Goal: Task Accomplishment & Management: Manage account settings

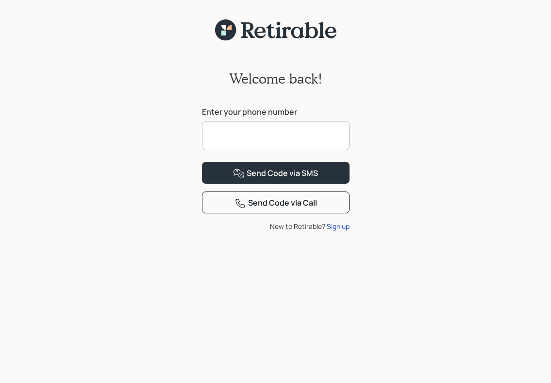
click at [231, 138] on input at bounding box center [276, 135] width 148 height 29
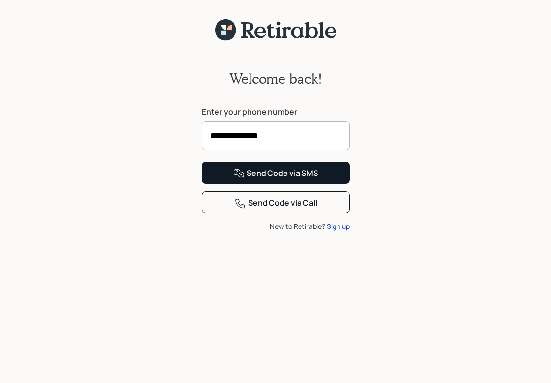
type input "**********"
click at [285, 179] on div "Send Code via SMS" at bounding box center [275, 174] width 85 height 12
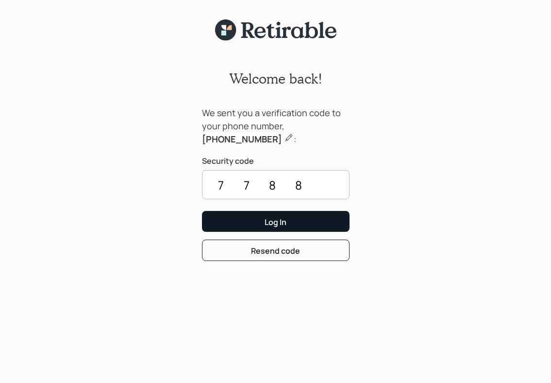
type input "7788"
click at [289, 219] on button "Log In" at bounding box center [276, 221] width 148 height 21
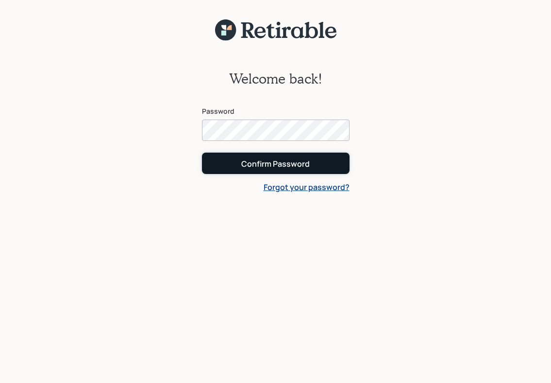
click at [261, 166] on div "Confirm Password" at bounding box center [275, 163] width 68 height 11
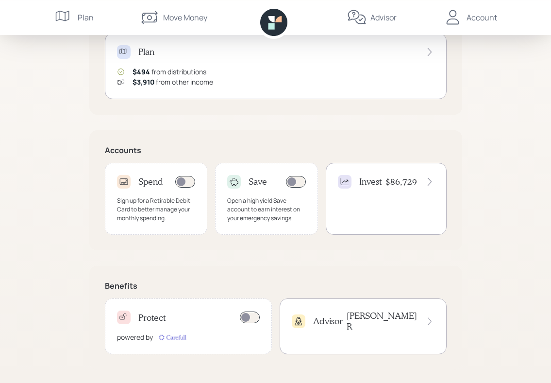
scroll to position [220, 0]
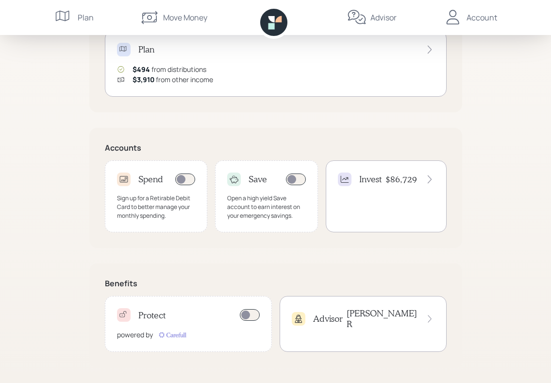
click at [430, 48] on icon at bounding box center [429, 50] width 4 height 8
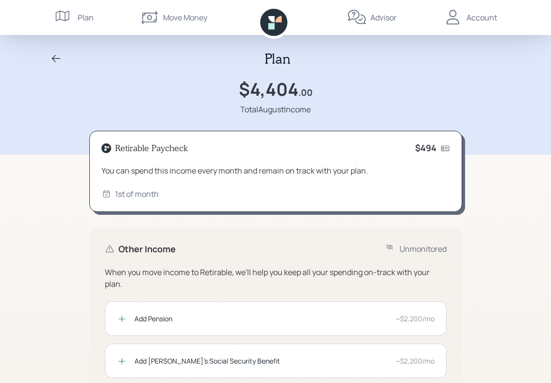
click at [484, 18] on div "Account" at bounding box center [482, 18] width 31 height 12
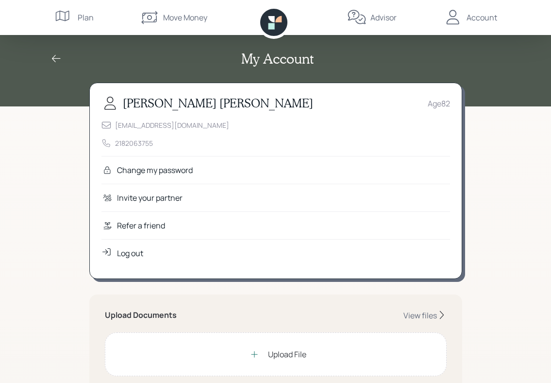
click at [126, 252] on div "Log out" at bounding box center [130, 253] width 26 height 12
